Goal: Transaction & Acquisition: Book appointment/travel/reservation

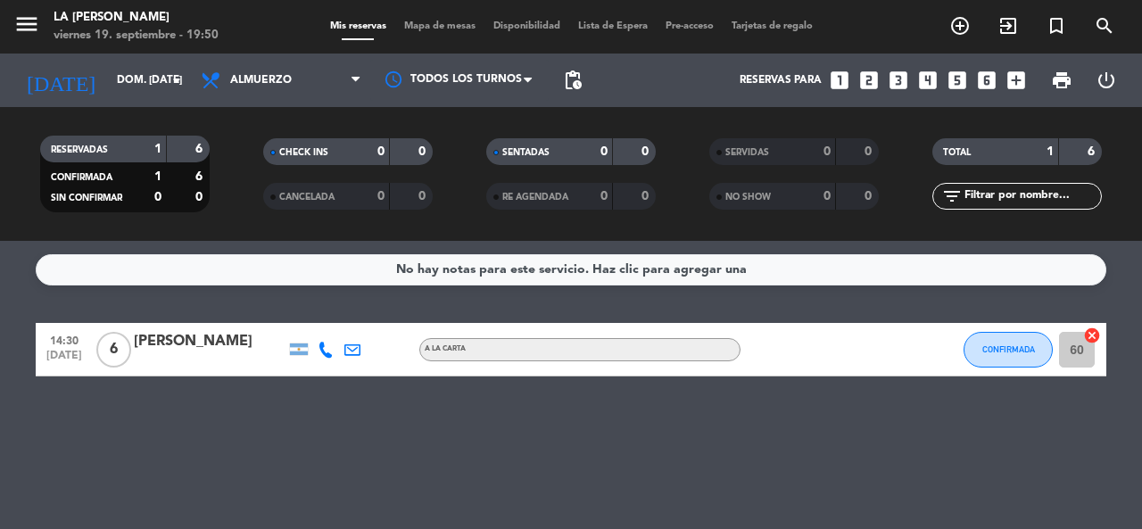
click at [981, 78] on icon "looks_6" at bounding box center [986, 80] width 23 height 23
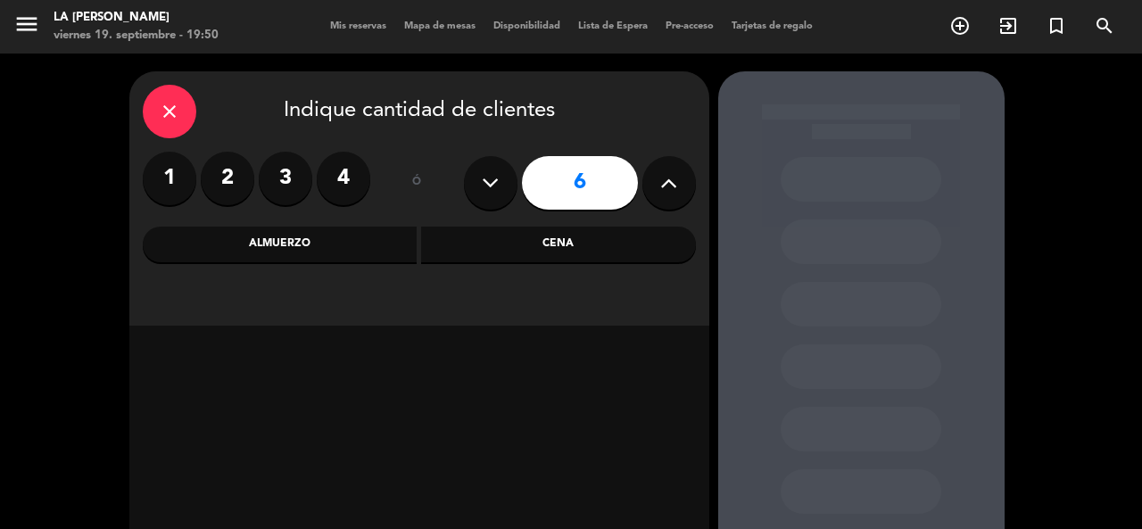
click at [680, 177] on button at bounding box center [669, 183] width 54 height 54
type input "8"
click at [633, 236] on div "Cena" at bounding box center [558, 245] width 275 height 36
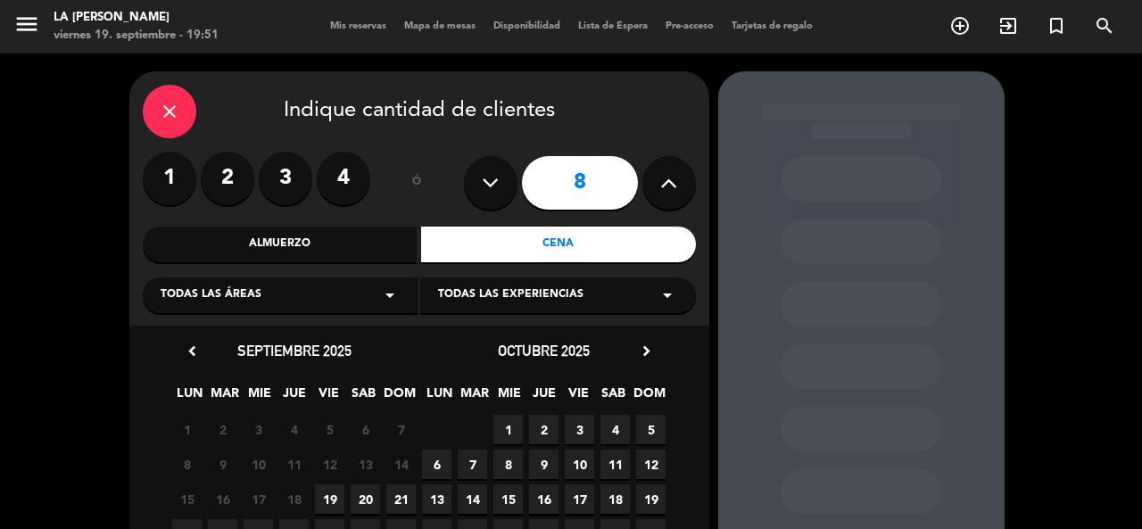
scroll to position [89, 0]
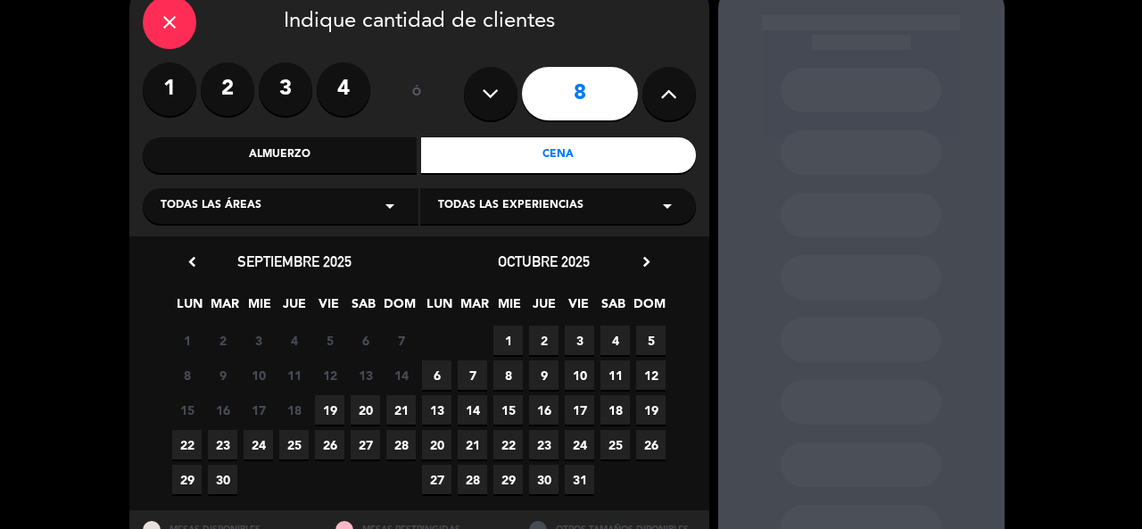
click at [327, 406] on span "19" at bounding box center [329, 409] width 29 height 29
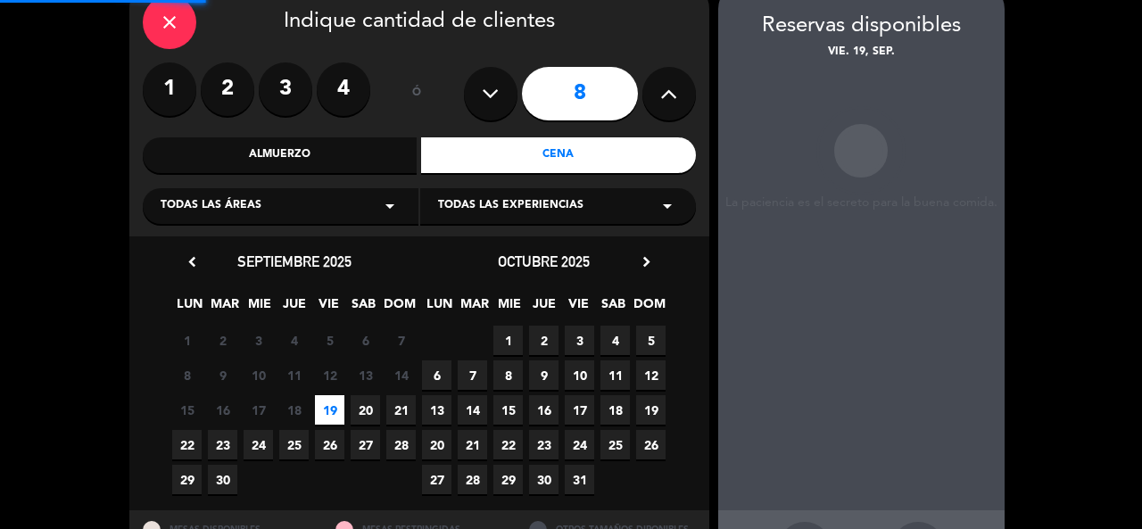
scroll to position [71, 0]
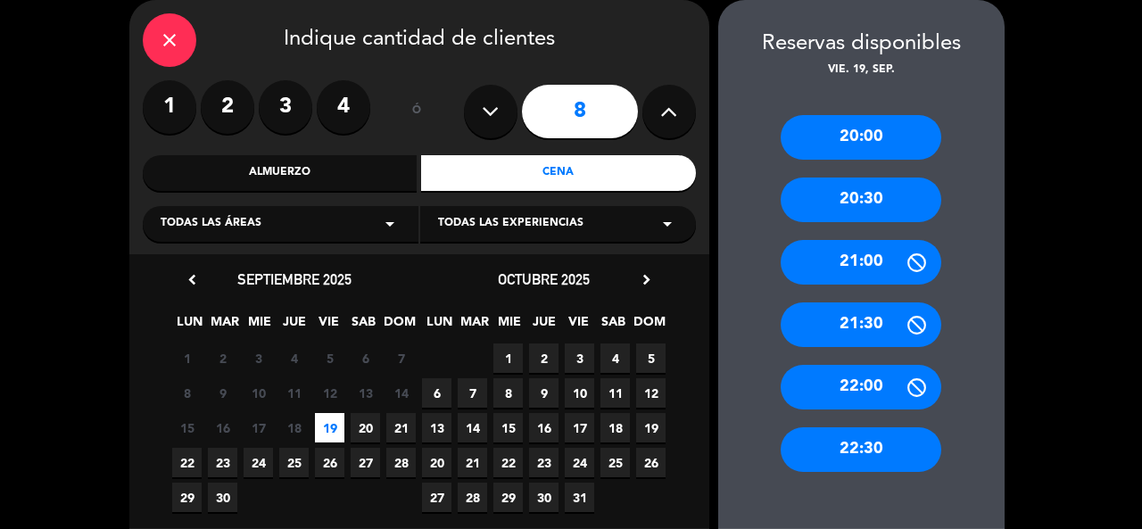
click at [883, 203] on div "20:30" at bounding box center [861, 200] width 161 height 45
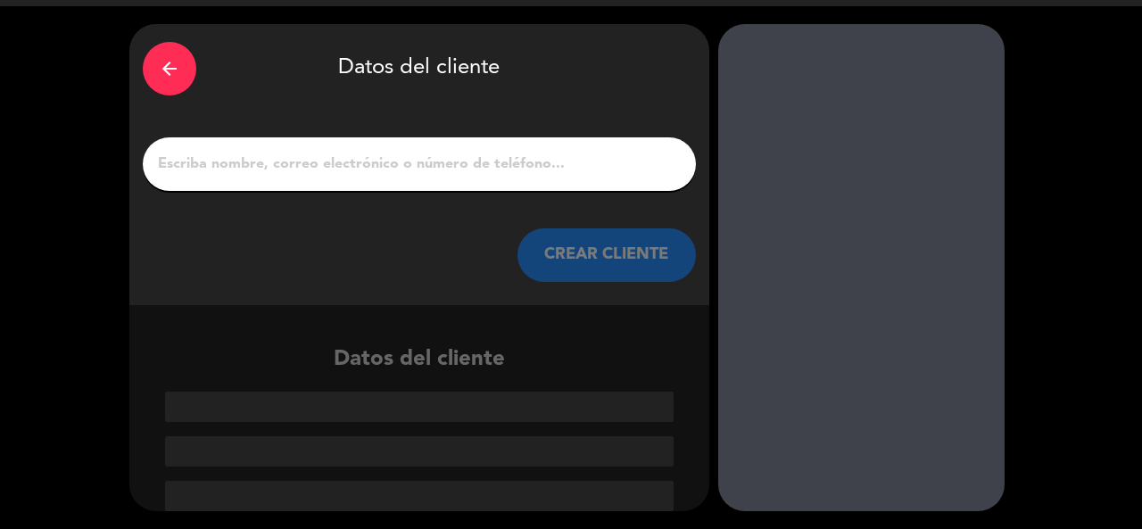
scroll to position [47, 0]
click at [563, 169] on input "1" at bounding box center [419, 164] width 526 height 25
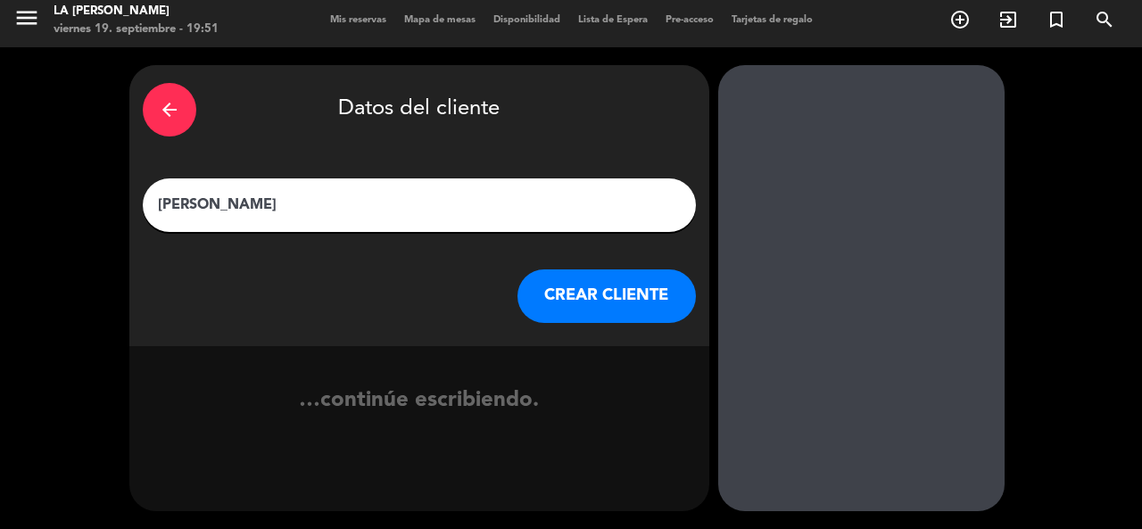
type input "[PERSON_NAME]"
click at [601, 292] on button "CREAR CLIENTE" at bounding box center [606, 296] width 178 height 54
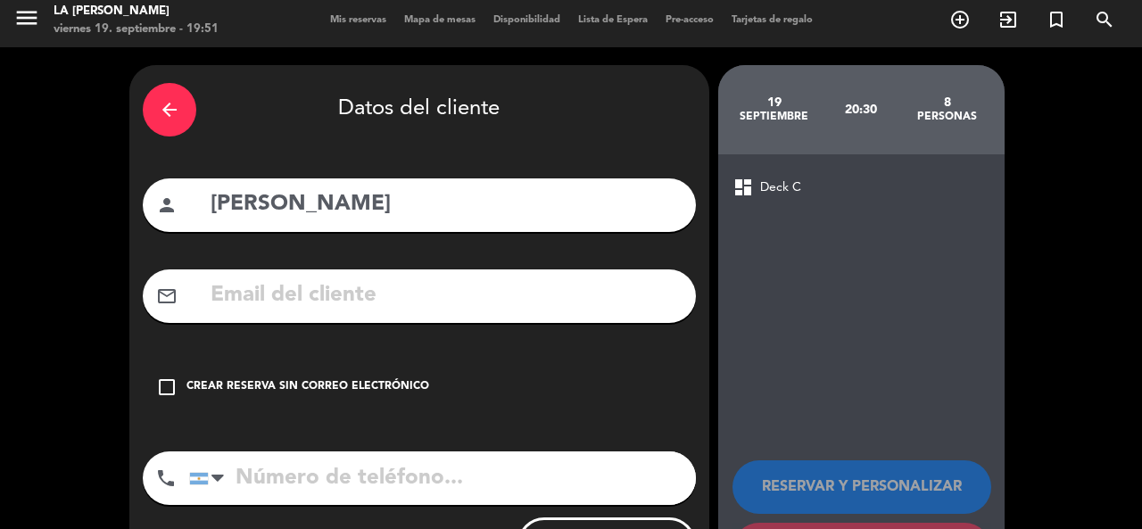
click at [230, 380] on div "Crear reserva sin correo electrónico" at bounding box center [307, 387] width 243 height 18
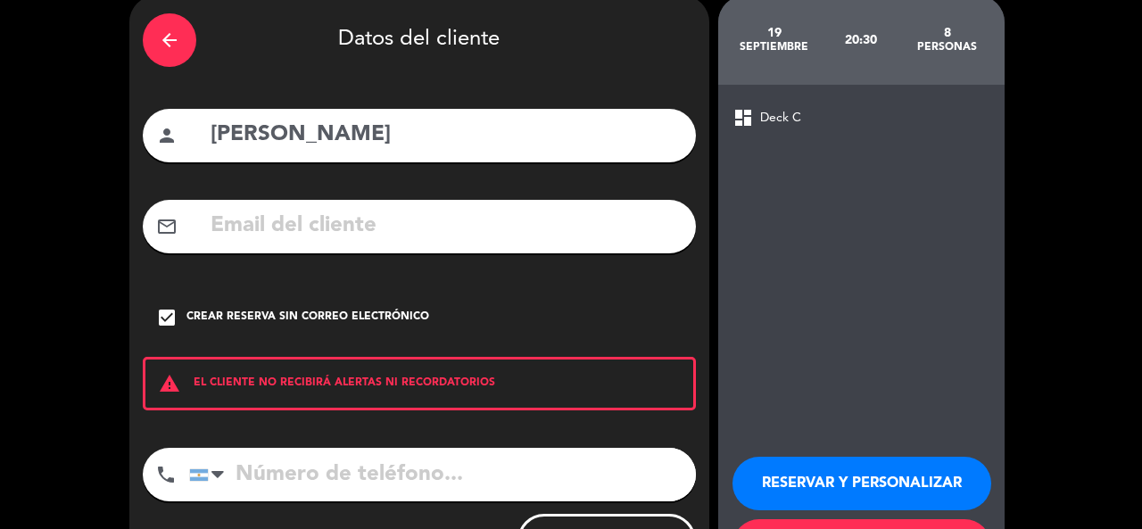
scroll to position [95, 0]
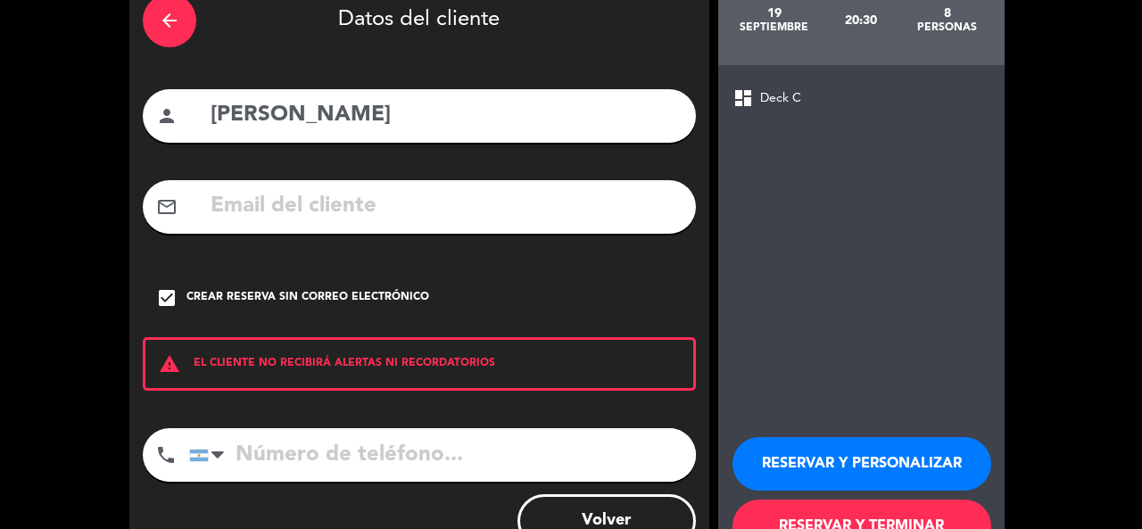
click at [443, 445] on input "tel" at bounding box center [442, 455] width 507 height 54
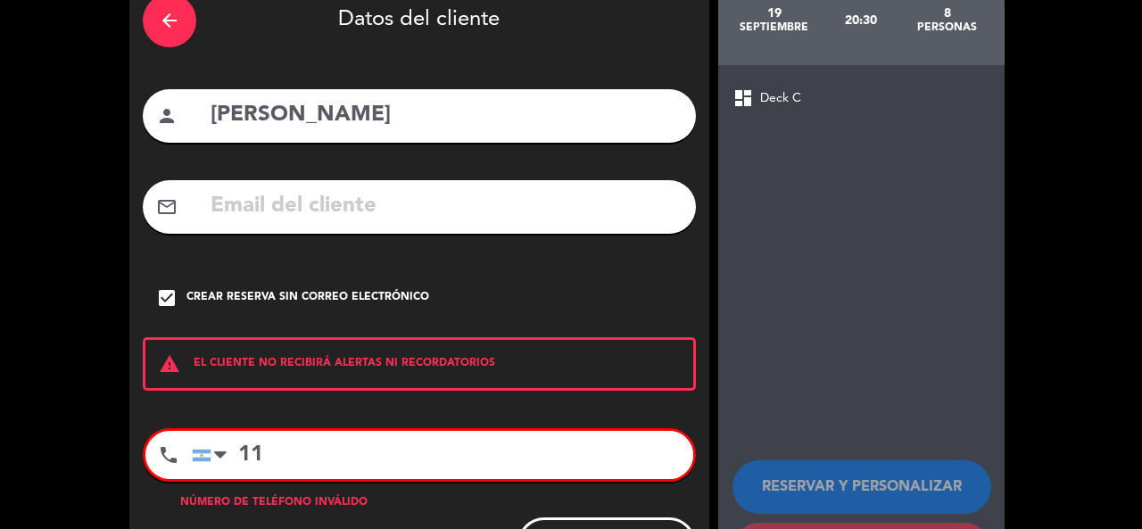
type input "1"
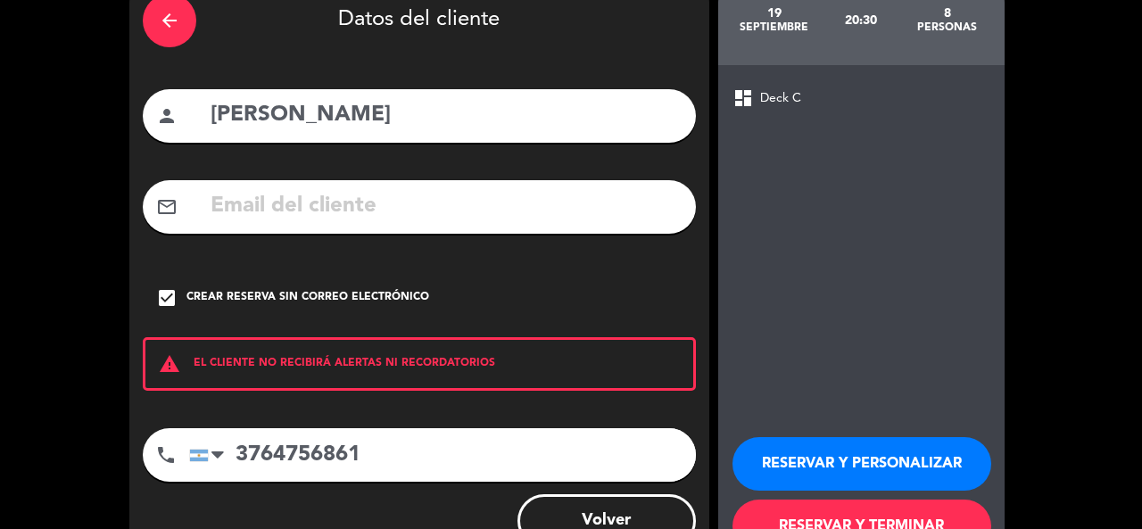
type input "3764756861"
click at [887, 455] on button "RESERVAR Y PERSONALIZAR" at bounding box center [861, 464] width 259 height 54
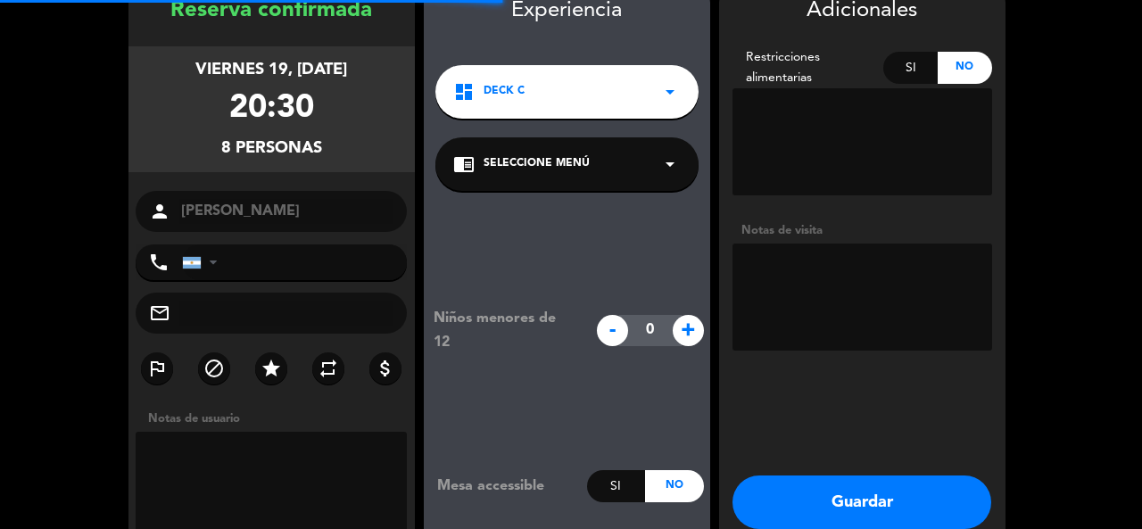
type input "[PHONE_NUMBER]"
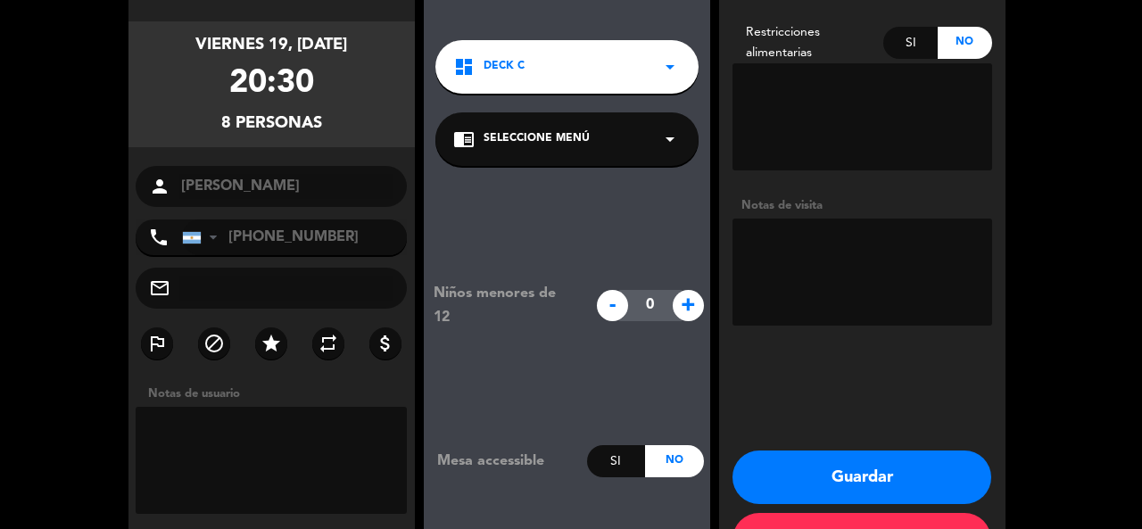
scroll to position [161, 0]
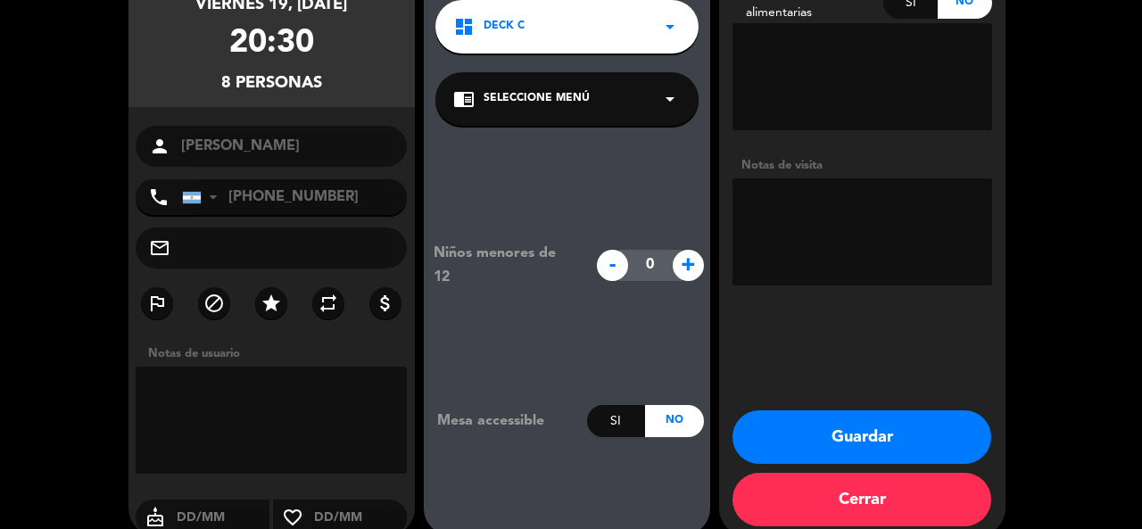
click at [838, 441] on button "Guardar" at bounding box center [861, 437] width 259 height 54
